Goal: Task Accomplishment & Management: Manage account settings

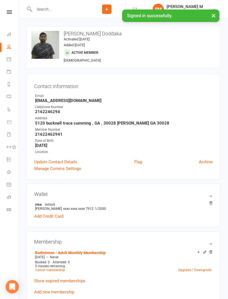
click at [60, 9] on input "text" at bounding box center [60, 9] width 55 height 8
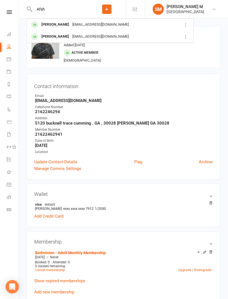
type input "Afsh"
click at [69, 20] on div "[PERSON_NAME] [EMAIL_ADDRESS][DOMAIN_NAME]" at bounding box center [102, 24] width 150 height 11
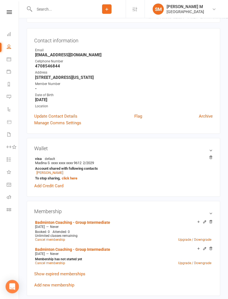
scroll to position [46, 0]
click at [211, 220] on li "Badminton Coaching - Group Intermediate Oct 13 2025 — Never Booked: 0 Attended:…" at bounding box center [123, 230] width 179 height 25
click at [55, 239] on link "Cancel membership" at bounding box center [50, 239] width 30 height 4
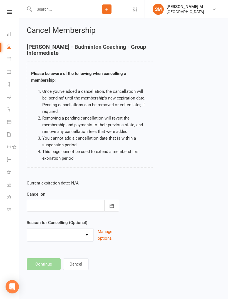
click at [80, 202] on div at bounding box center [73, 206] width 93 height 12
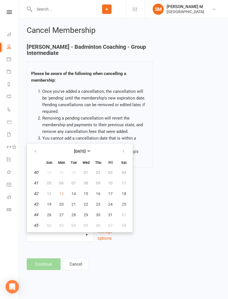
click at [63, 190] on td "13" at bounding box center [62, 194] width 12 height 10
click at [75, 191] on button "14" at bounding box center [74, 194] width 12 height 10
type input "14 Oct 2025"
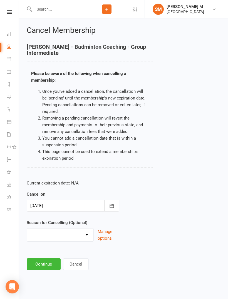
click at [85, 208] on div at bounding box center [73, 206] width 93 height 12
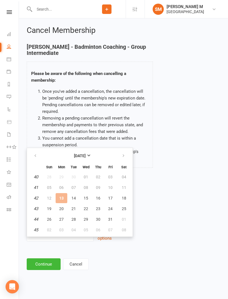
click at [64, 197] on td "13" at bounding box center [62, 198] width 12 height 10
click at [43, 264] on button "Continue" at bounding box center [44, 264] width 34 height 12
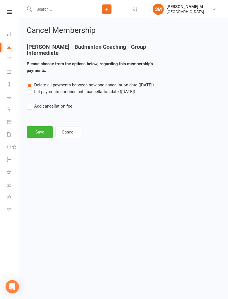
click at [41, 130] on button "Save" at bounding box center [40, 132] width 26 height 12
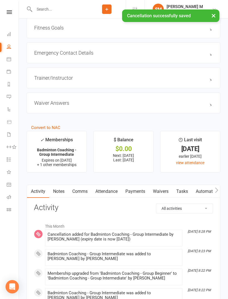
click at [137, 197] on link "Payments" at bounding box center [136, 191] width 28 height 13
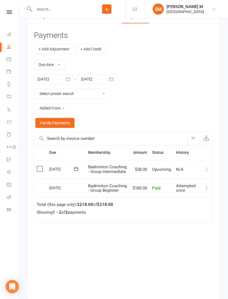
scroll to position [806, 0]
click at [113, 81] on button "button" at bounding box center [111, 79] width 10 height 10
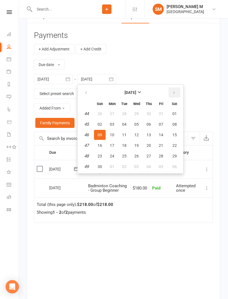
click at [173, 96] on button "button" at bounding box center [175, 92] width 12 height 10
click at [175, 95] on button "button" at bounding box center [175, 92] width 12 height 10
click at [175, 97] on button "button" at bounding box center [175, 92] width 12 height 10
click at [179, 93] on table "February 2026 Sun Mon Tue Wed Thu Fri Sat 6 01 02 03 04 05 06 07 7 08 09 10 11 …" at bounding box center [131, 129] width 104 height 86
click at [176, 116] on button "07" at bounding box center [175, 114] width 14 height 10
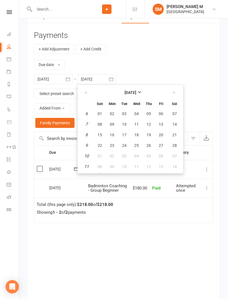
type input "07 Feb 2026"
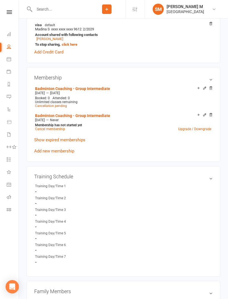
scroll to position [193, 0]
click at [58, 128] on link "Cancel membership" at bounding box center [50, 129] width 30 height 4
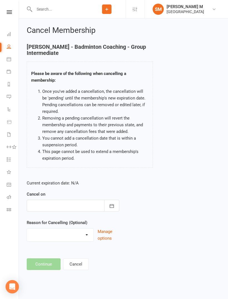
click at [111, 203] on icon "button" at bounding box center [112, 206] width 6 height 6
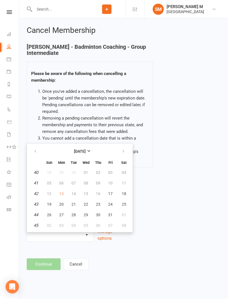
click at [173, 131] on div "Afsheen Shaik - Badminton Coaching - Group Intermediate Please be aware of the …" at bounding box center [124, 110] width 202 height 132
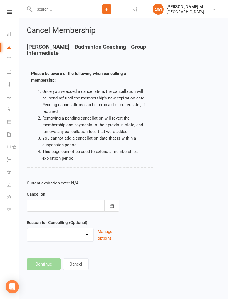
click at [113, 202] on button "button" at bounding box center [111, 206] width 15 height 12
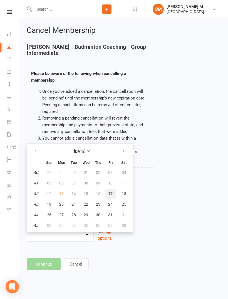
click at [110, 191] on span "17" at bounding box center [110, 193] width 4 height 4
type input "17 Oct 2025"
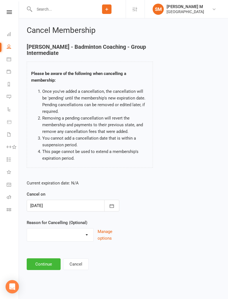
click at [70, 233] on select "Coaches Request Coaching is Complete Coach Request Customer requested via email…" at bounding box center [60, 233] width 67 height 11
click at [45, 267] on button "Continue" at bounding box center [44, 264] width 34 height 12
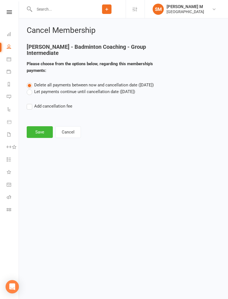
click at [42, 127] on button "Save" at bounding box center [40, 132] width 26 height 12
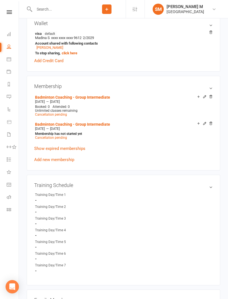
scroll to position [179, 0]
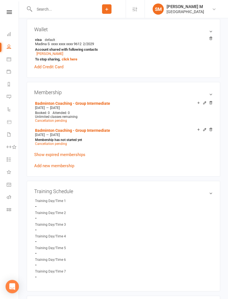
click at [65, 165] on link "Add new membership" at bounding box center [54, 166] width 40 height 5
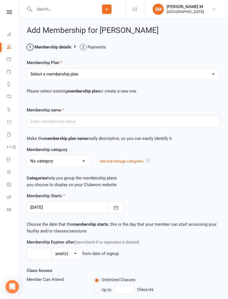
click at [143, 74] on select "Select a membership plan Badminton - Adult Annual Membership Badminton - Adult …" at bounding box center [123, 74] width 193 height 11
select select "16"
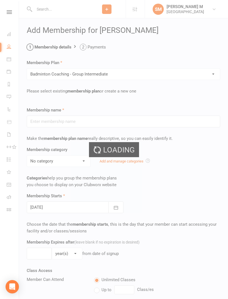
type input "Badminton Coaching - Group Intermediate"
select select "2"
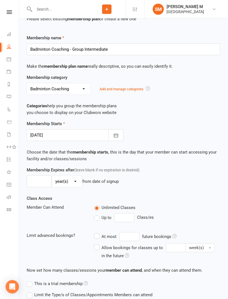
scroll to position [135, 0]
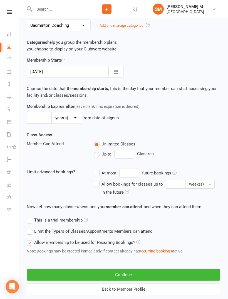
click at [113, 273] on button "Continue" at bounding box center [124, 275] width 194 height 12
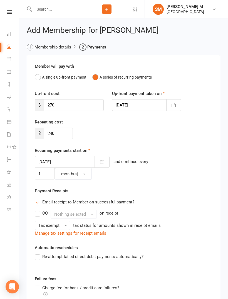
click at [100, 162] on icon "button" at bounding box center [102, 162] width 4 height 4
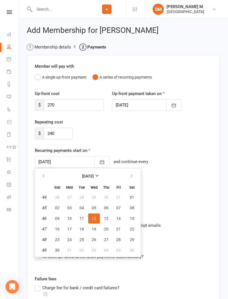
click at [132, 195] on span "01" at bounding box center [132, 197] width 4 height 4
type input "[DATE]"
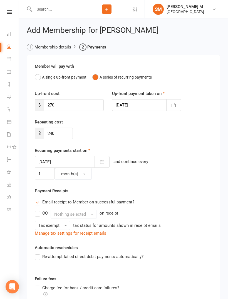
click at [173, 106] on icon "button" at bounding box center [174, 106] width 6 height 6
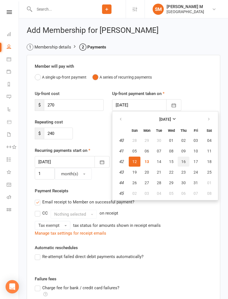
click at [184, 160] on span "16" at bounding box center [184, 161] width 4 height 4
type input "[DATE]"
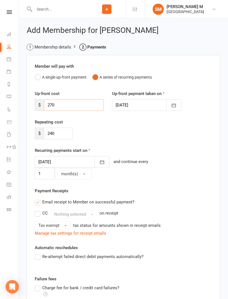
click at [77, 105] on input "270" at bounding box center [74, 105] width 60 height 12
type input "2"
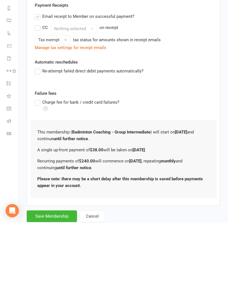
scroll to position [118, 0]
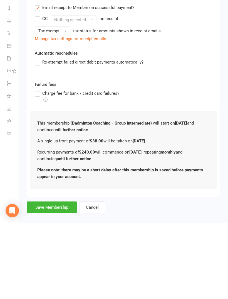
type input "38"
click at [60, 277] on button "Save Membership" at bounding box center [52, 283] width 50 height 12
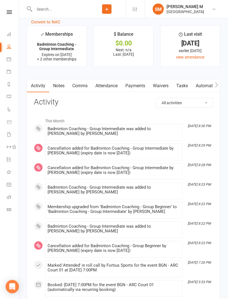
scroll to position [767, 0]
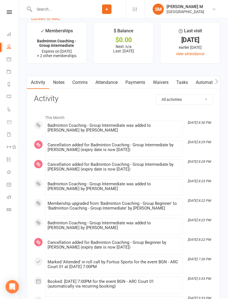
click at [138, 89] on link "Payments" at bounding box center [136, 82] width 28 height 13
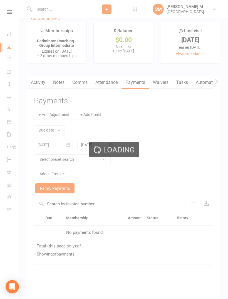
scroll to position [785, 0]
